Goal: Transaction & Acquisition: Purchase product/service

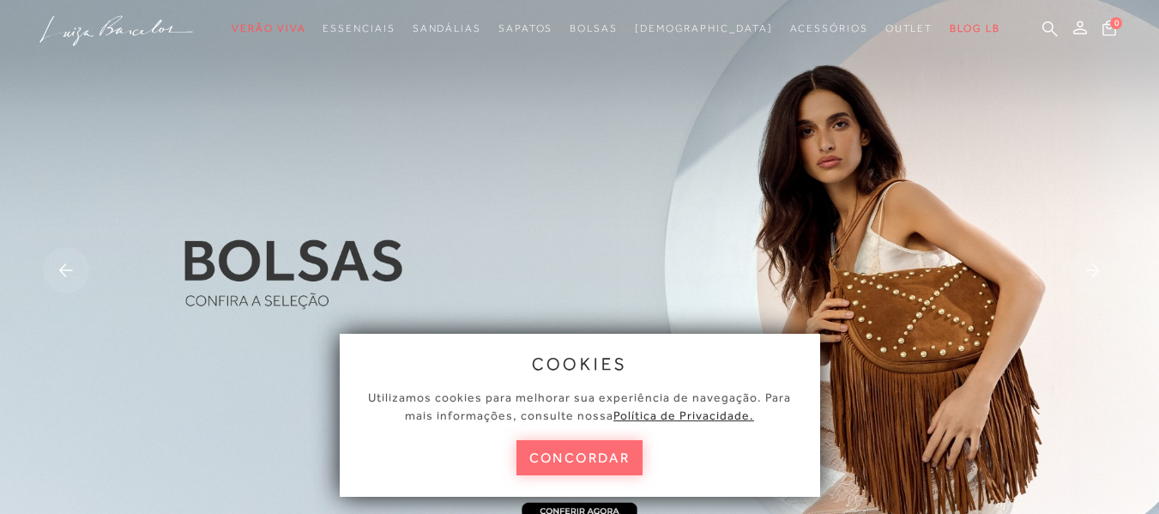
click at [595, 460] on button "concordar" at bounding box center [580, 457] width 127 height 35
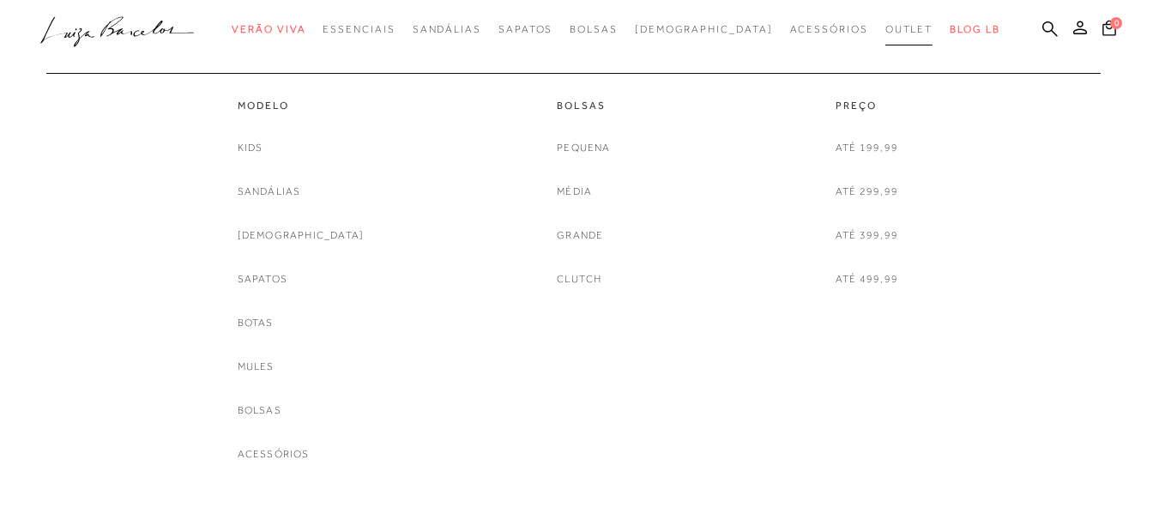
click at [886, 27] on span "Outlet" at bounding box center [910, 29] width 48 height 12
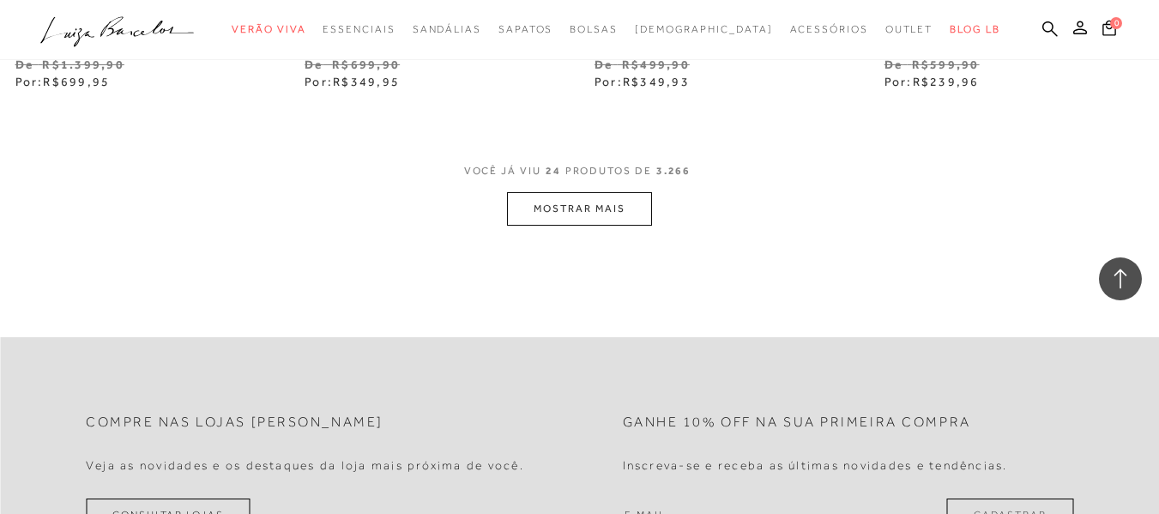
scroll to position [3433, 0]
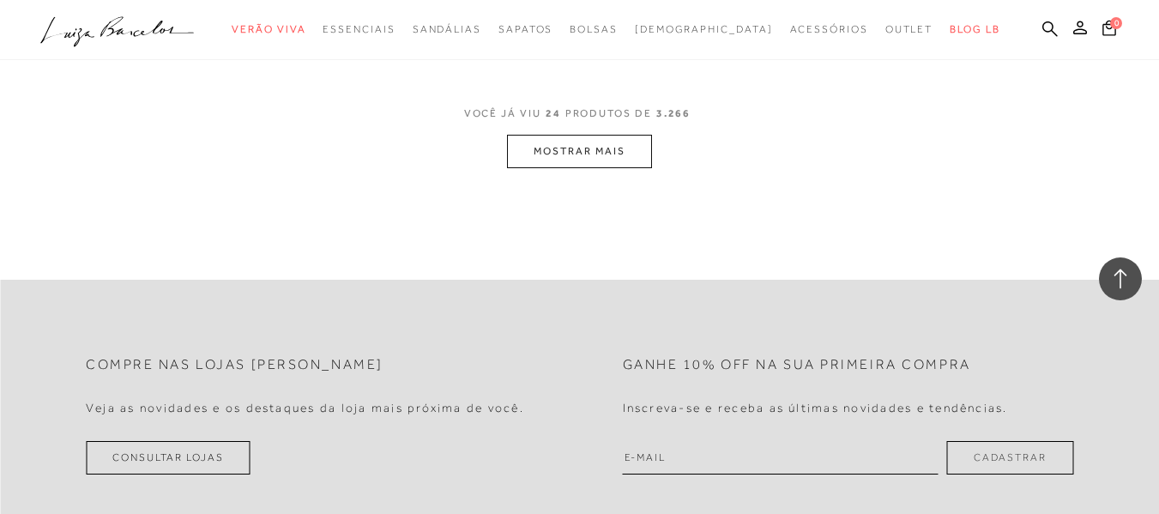
click at [608, 165] on button "MOSTRAR MAIS" at bounding box center [579, 151] width 144 height 33
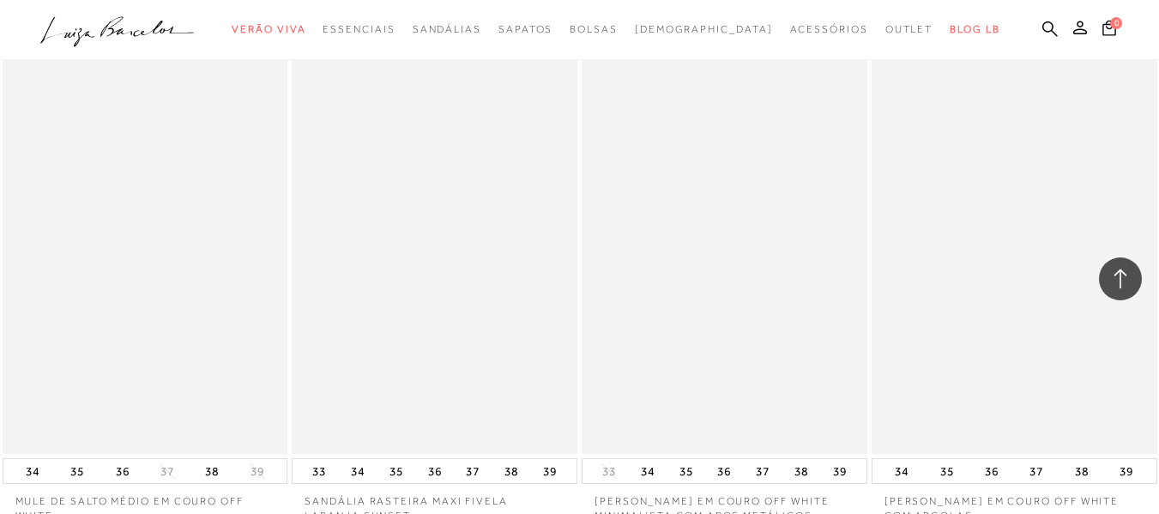
scroll to position [6694, 0]
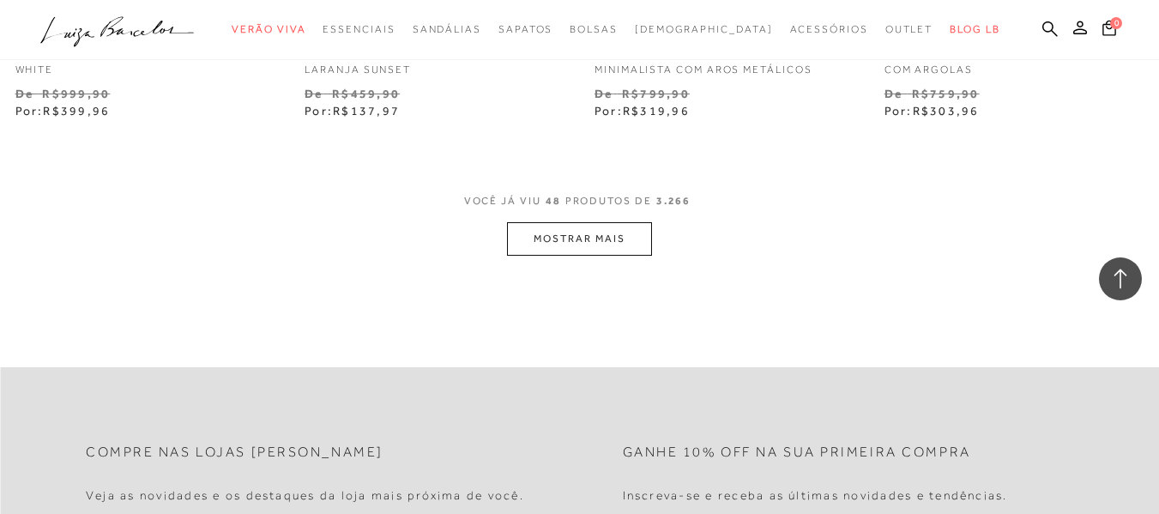
click at [593, 248] on button "MOSTRAR MAIS" at bounding box center [579, 238] width 144 height 33
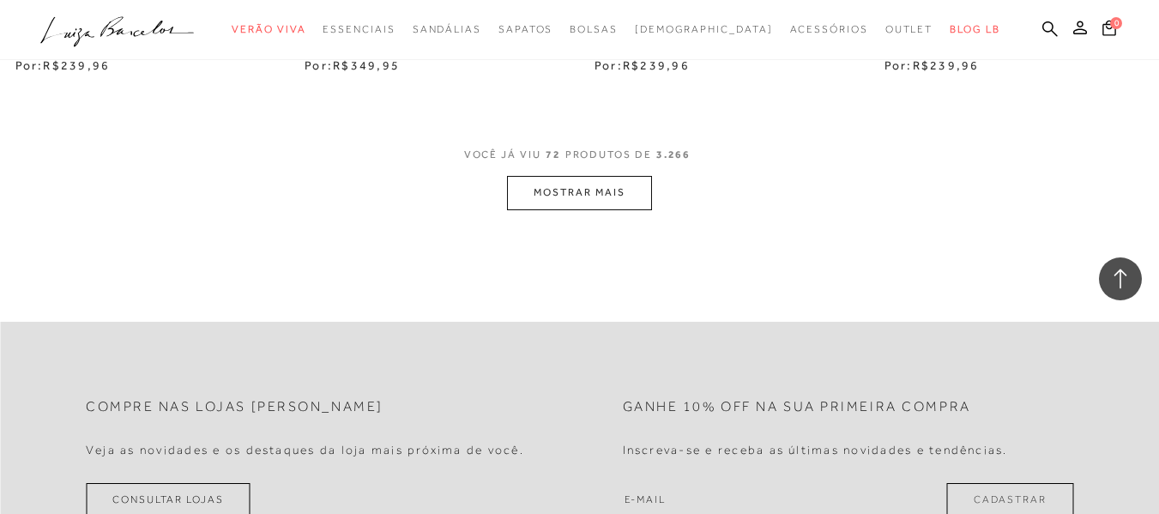
scroll to position [10127, 0]
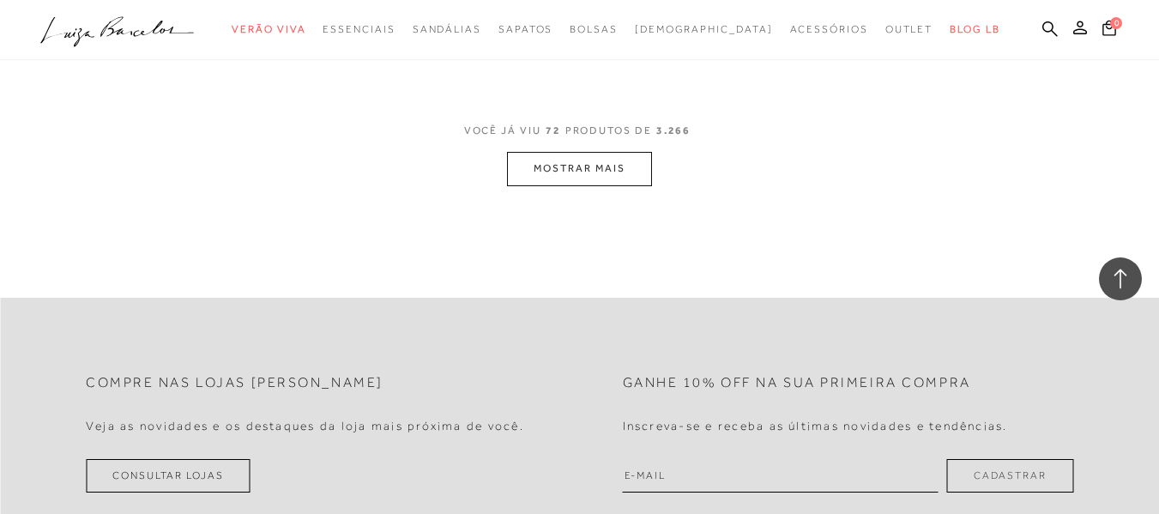
click at [622, 184] on button "MOSTRAR MAIS" at bounding box center [579, 168] width 144 height 33
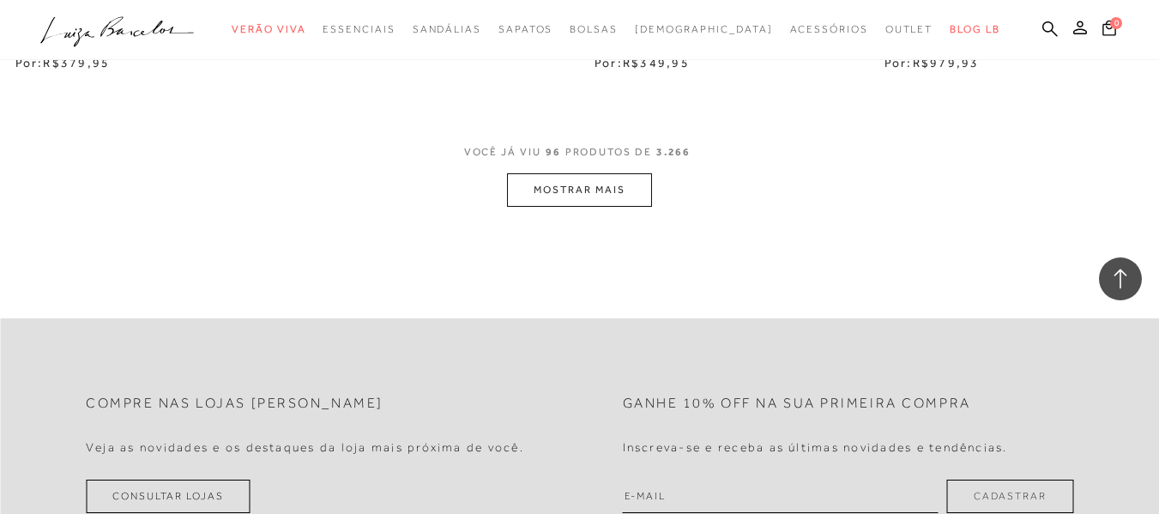
scroll to position [13474, 0]
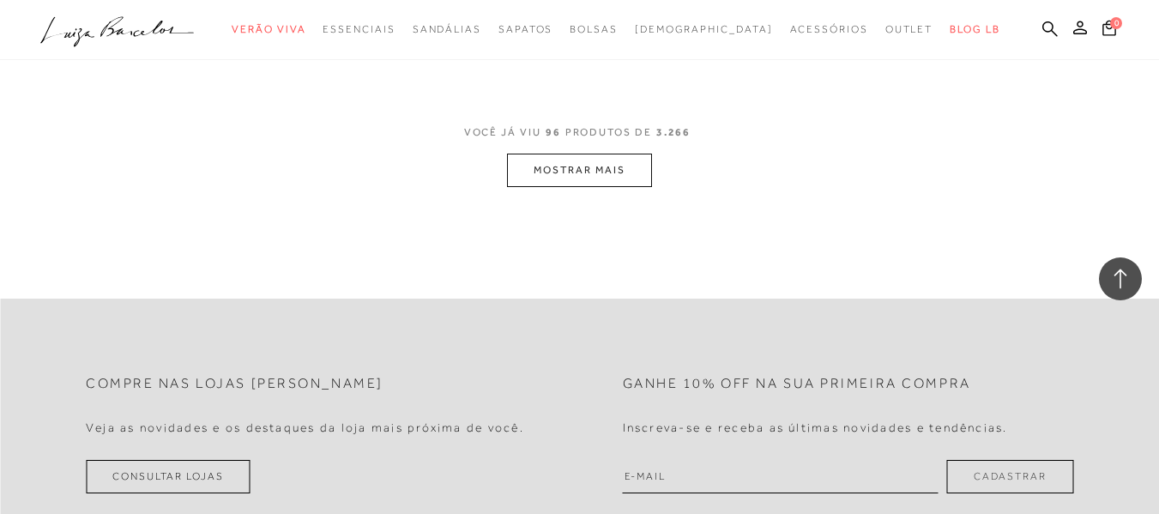
click at [546, 185] on button "MOSTRAR MAIS" at bounding box center [579, 170] width 144 height 33
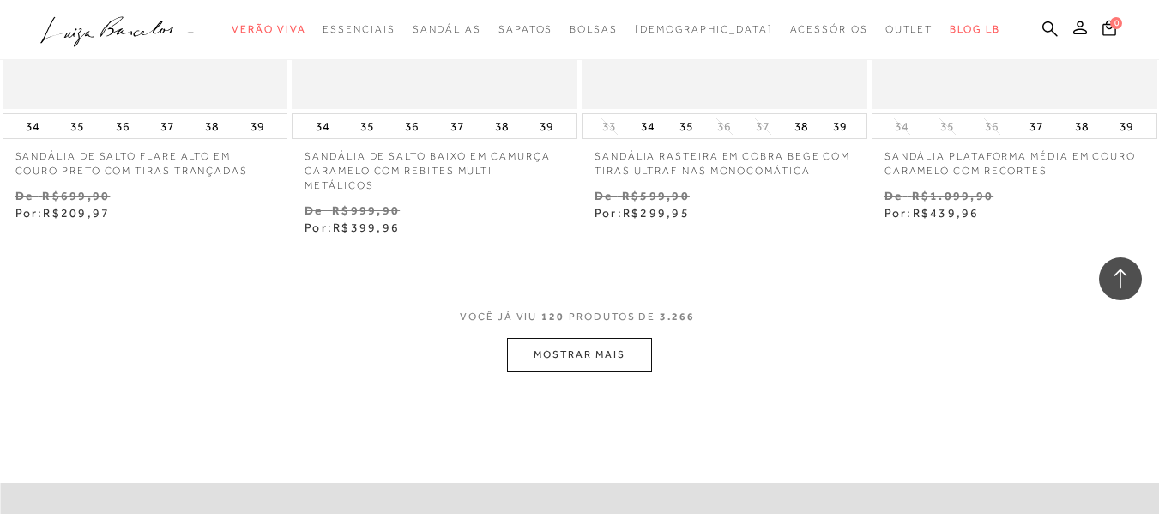
scroll to position [16735, 0]
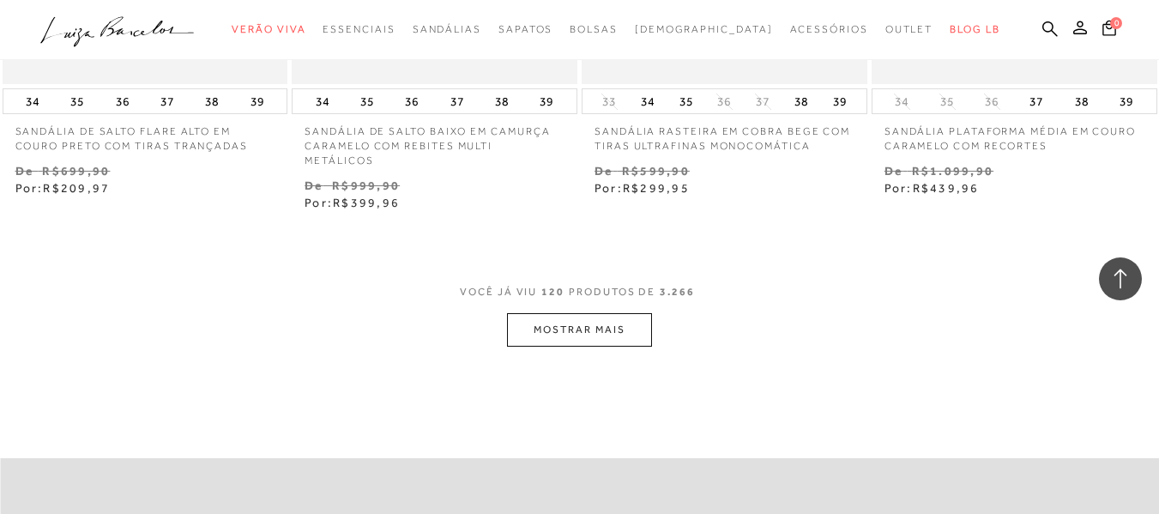
click at [629, 313] on button "MOSTRAR MAIS" at bounding box center [579, 329] width 144 height 33
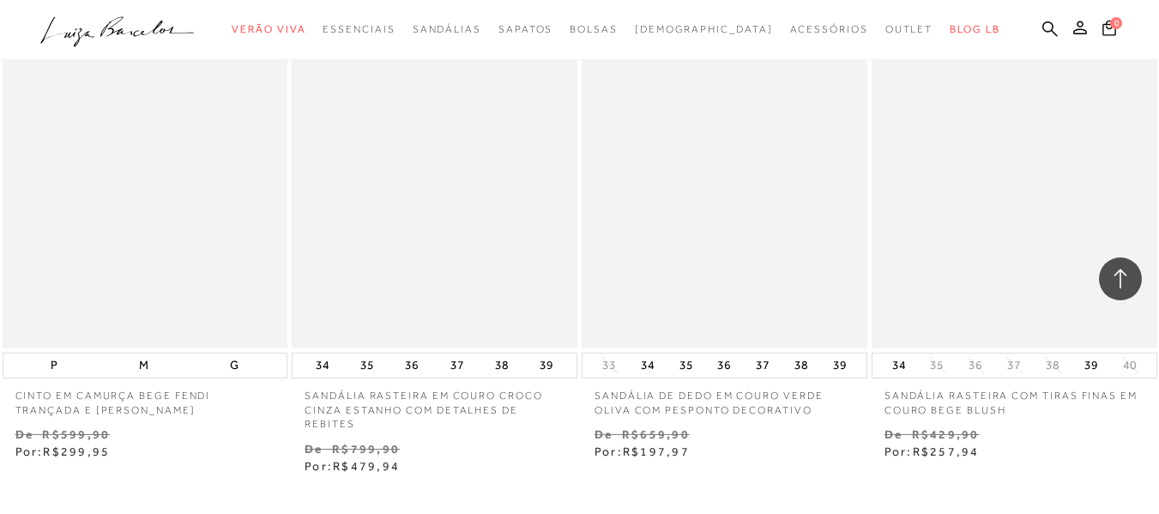
scroll to position [20254, 0]
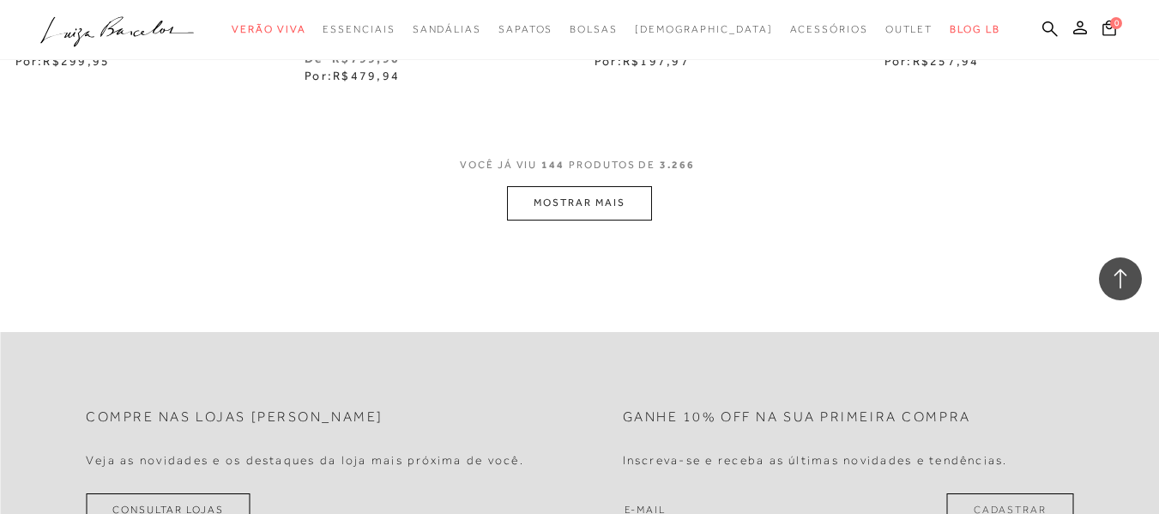
click at [584, 191] on button "MOSTRAR MAIS" at bounding box center [579, 202] width 144 height 33
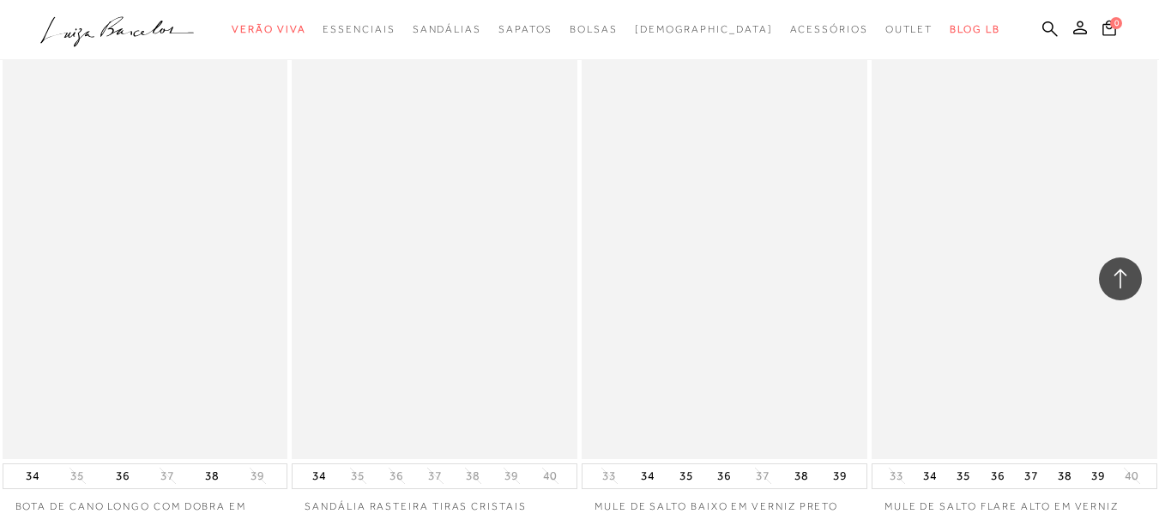
scroll to position [23601, 0]
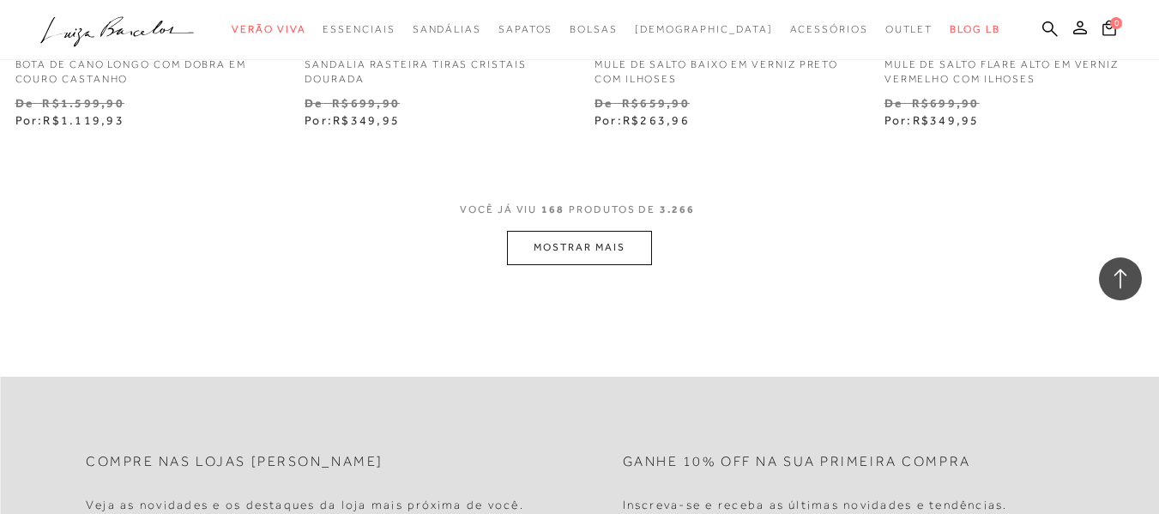
click at [609, 231] on button "MOSTRAR MAIS" at bounding box center [579, 247] width 144 height 33
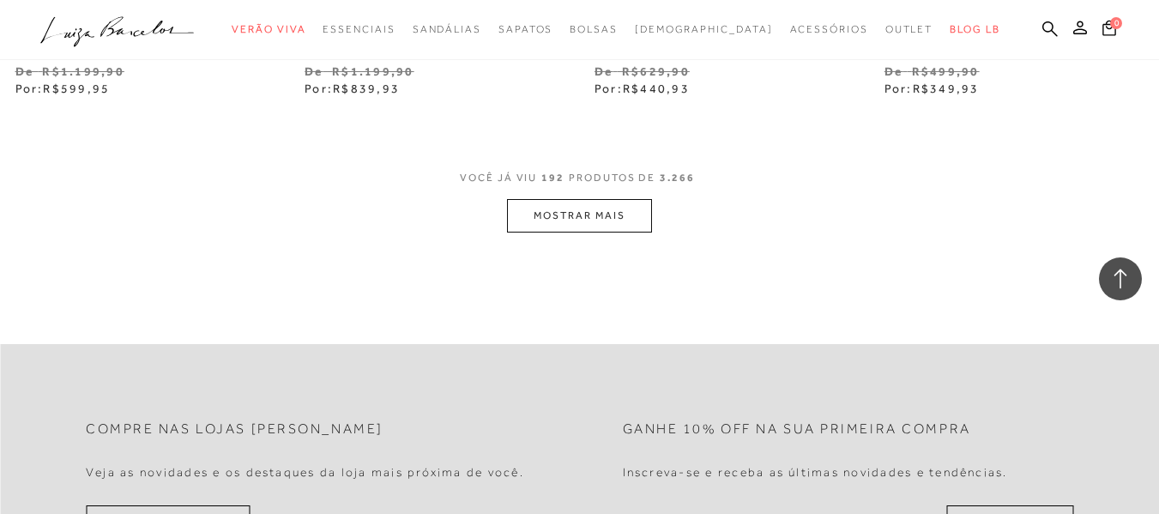
scroll to position [27034, 0]
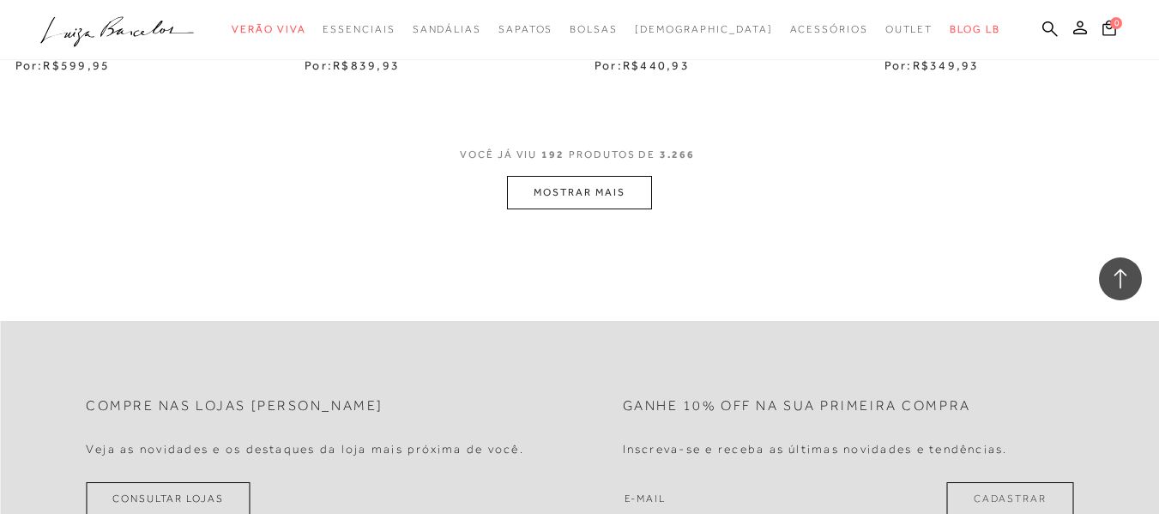
click at [614, 176] on button "MOSTRAR MAIS" at bounding box center [579, 192] width 144 height 33
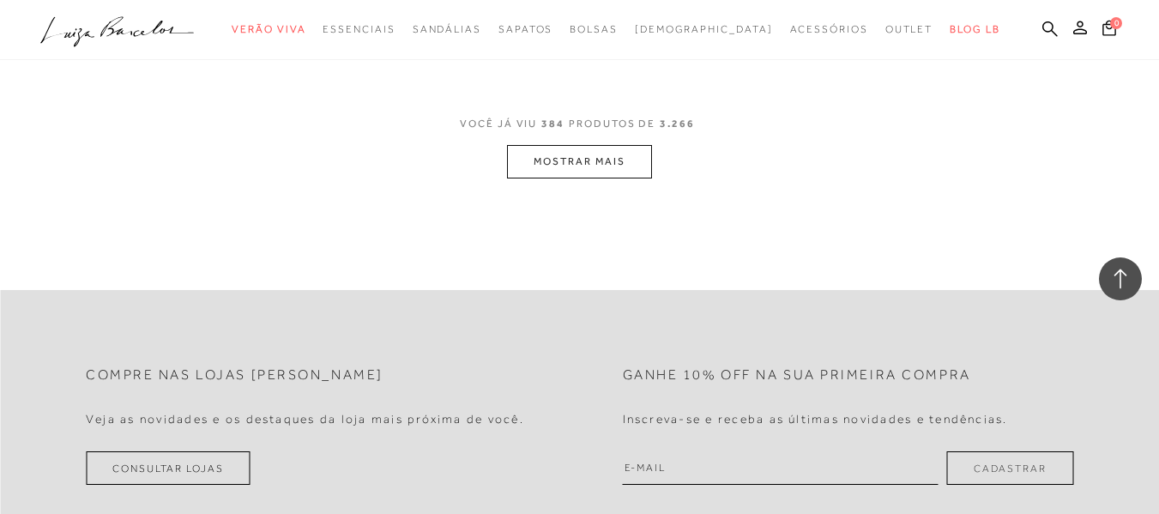
click at [578, 145] on button "MOSTRAR MAIS" at bounding box center [579, 161] width 144 height 33
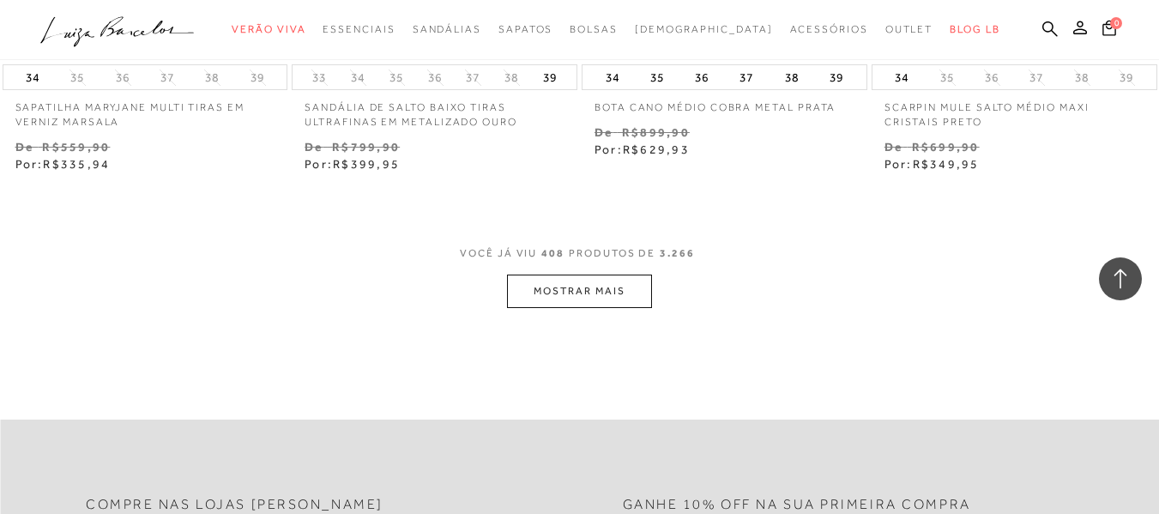
scroll to position [57031, 0]
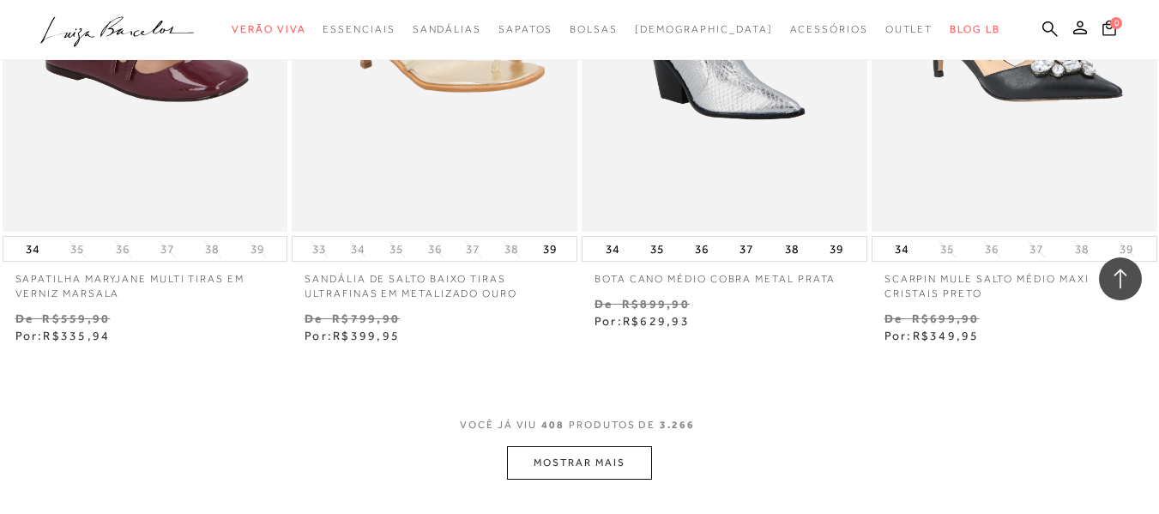
click at [579, 446] on button "MOSTRAR MAIS" at bounding box center [579, 462] width 144 height 33
